Goal: Check status: Check status

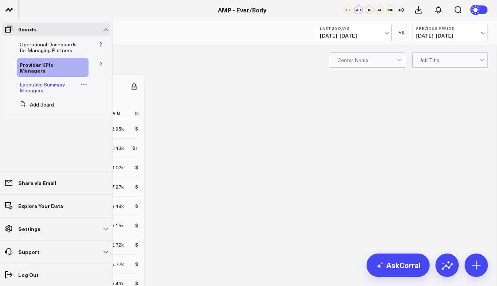
click at [46, 83] on link "Executive Summary Managers" at bounding box center [50, 88] width 60 height 12
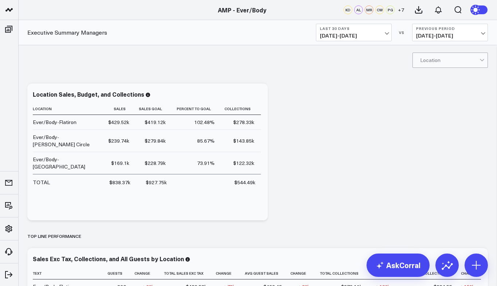
click at [342, 40] on button "Last 30 Days [DATE] - [DATE]" at bounding box center [354, 32] width 76 height 17
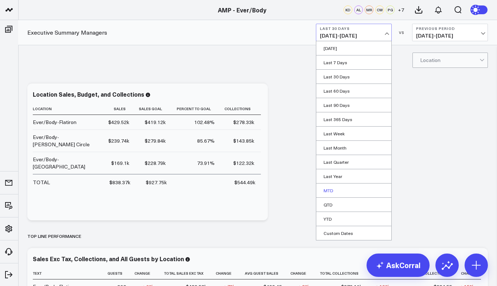
click at [338, 191] on link "MTD" at bounding box center [353, 190] width 75 height 14
